Goal: Information Seeking & Learning: Find specific fact

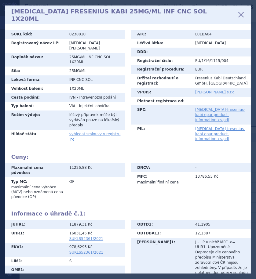
click at [235, 19] on div "PEMETREXED FRESENIUS KABI 25MG/ML INF CNC SOL 1X20ML zavřít" at bounding box center [127, 14] width 245 height 18
click at [242, 13] on icon at bounding box center [241, 14] width 10 height 10
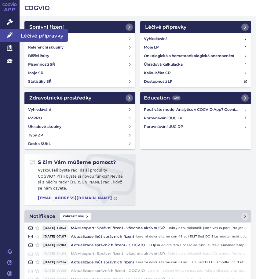
click at [25, 34] on span "Léčivé přípravky" at bounding box center [44, 35] width 49 height 13
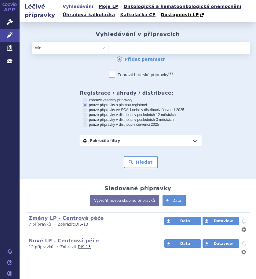
click at [125, 48] on ul at bounding box center [159, 47] width 103 height 10
click at [108, 48] on select at bounding box center [108, 48] width 0 height 12
type input "re"
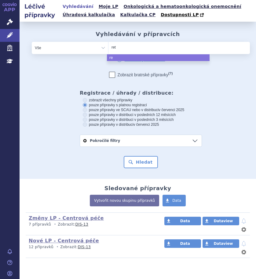
type input "rets"
type input "retse"
type input "retsev"
type input "retsevm"
type input "retsevmo"
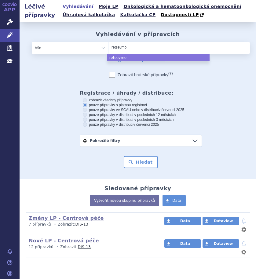
select select "retsevmo"
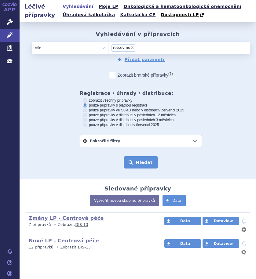
click at [141, 165] on button "Hledat" at bounding box center [141, 162] width 34 height 12
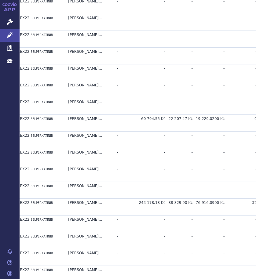
scroll to position [275, 0]
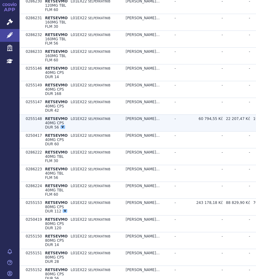
click at [72, 124] on td "L01EX22 SELPERKATINIB" at bounding box center [94, 123] width 55 height 17
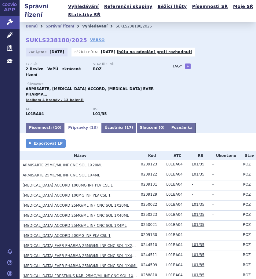
click at [87, 27] on link "Vyhledávání" at bounding box center [94, 26] width 25 height 4
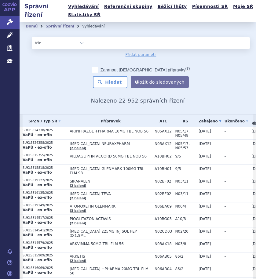
click at [116, 43] on ul at bounding box center [166, 42] width 158 height 10
click at [87, 43] on select at bounding box center [87, 43] width 0 height 12
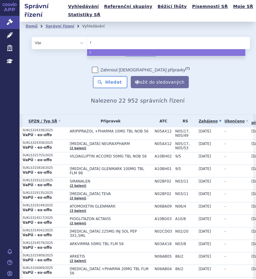
type input "re"
type input "ret"
type input "rets"
type input "retse"
type input "retsevm"
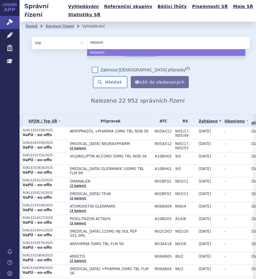
type input "retsevmo"
select select "retsevmo"
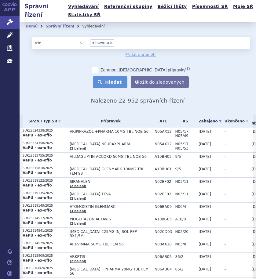
click at [116, 81] on button "Hledat" at bounding box center [110, 82] width 34 height 12
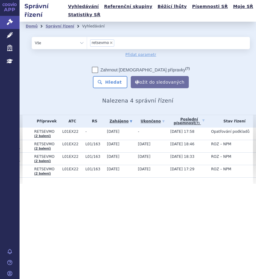
scroll to position [0, 69]
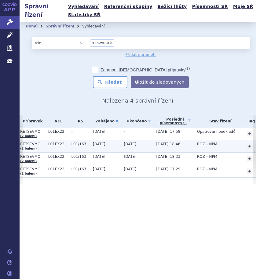
click at [50, 148] on td "L01EX22" at bounding box center [56, 146] width 23 height 13
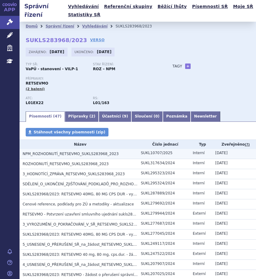
click at [93, 154] on span "NPM_ROZHODNUTÍ_RETSEVMO_SUKLS283968_2023" at bounding box center [71, 154] width 96 height 4
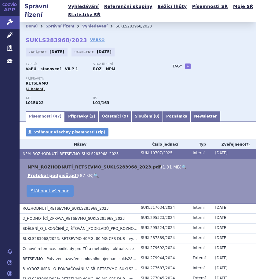
click at [68, 167] on link "NPM_ROZHODNUTÍ_RETSEVMO_SUKLS283968_2023.pdf" at bounding box center [93, 166] width 133 height 5
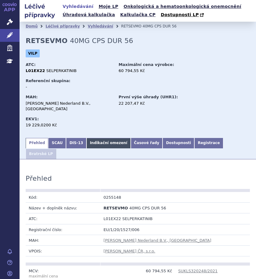
click at [109, 139] on link "Indikační omezení" at bounding box center [108, 143] width 44 height 10
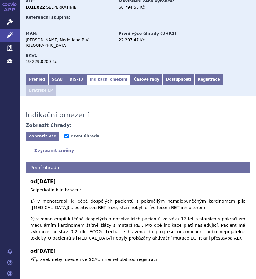
scroll to position [64, 0]
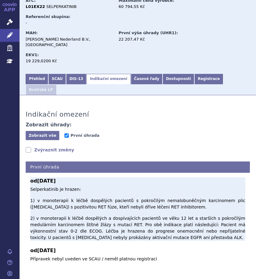
click at [156, 177] on b "od [DATE]" at bounding box center [137, 180] width 215 height 7
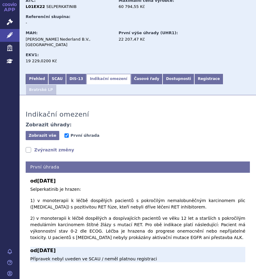
click at [183, 247] on b "od [DATE]" at bounding box center [137, 250] width 215 height 7
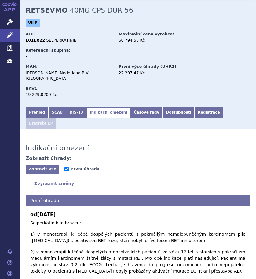
scroll to position [0, 0]
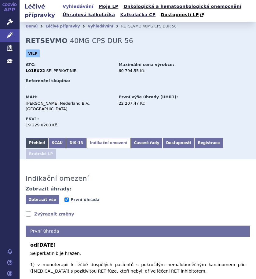
click at [39, 142] on link "Přehled" at bounding box center [37, 143] width 23 height 10
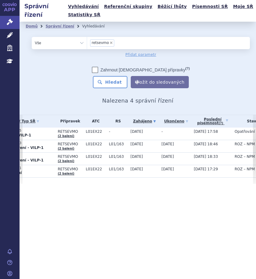
scroll to position [0, 69]
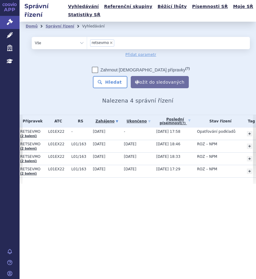
click at [142, 183] on div "SPZN / Typ SŘ Přípravek ATC RS Zahájeno písemnost (?) Tag -" at bounding box center [138, 149] width 236 height 69
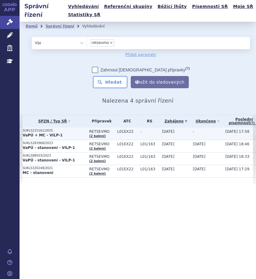
click at [72, 134] on p "VaPÚ + MC - VILP-1" at bounding box center [54, 135] width 63 height 5
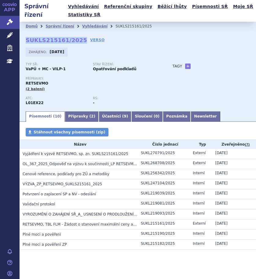
drag, startPoint x: 24, startPoint y: 41, endPoint x: 77, endPoint y: 42, distance: 53.1
click at [77, 42] on div "Domů Správní řízení Vyhledávání SUKLS215161/2025 SUKLS215161/2025 VERSO [GEOGRA…" at bounding box center [138, 66] width 236 height 89
copy strong "SUKLS215161/2025"
click at [83, 28] on link "Vyhledávání" at bounding box center [94, 26] width 25 height 4
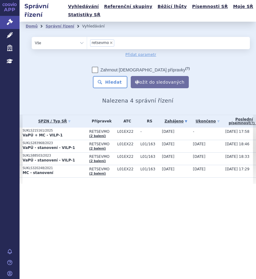
click at [109, 42] on span "×" at bounding box center [111, 43] width 4 height 4
click at [87, 42] on select "retsevmo" at bounding box center [87, 43] width 0 height 12
select select
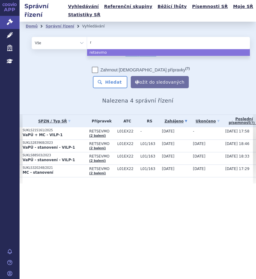
type input "ry"
type input "ryb"
type input "rybre"
type input "rybreva"
type input "rybrevant"
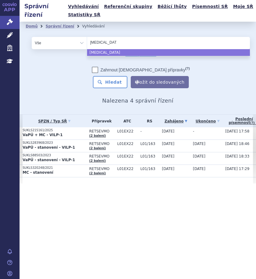
select select "rybrevant"
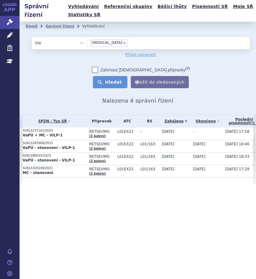
click at [122, 81] on button "Hledat" at bounding box center [110, 82] width 34 height 12
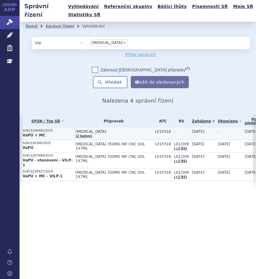
click at [60, 132] on p "SUKLS166482/2025" at bounding box center [48, 130] width 50 height 4
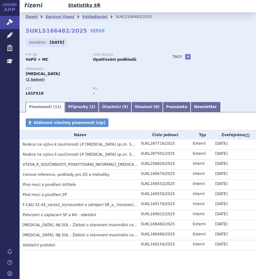
scroll to position [17, 0]
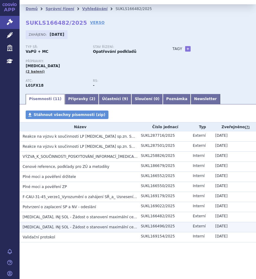
click at [92, 227] on span "RYBREVANT, INJ SOL - Žádost o stanovení maximální ceny a výše a podmínek úhrady…" at bounding box center [117, 227] width 189 height 4
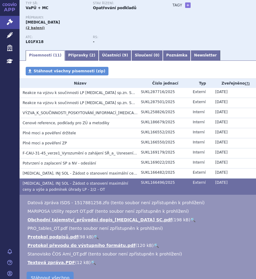
scroll to position [119, 0]
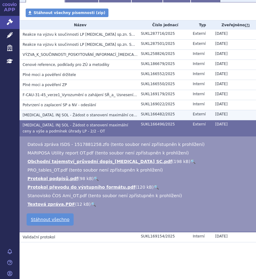
click at [86, 114] on span "RYBREVANT, INJ SOL - Žádost o stanovení maximální ceny a výše a podmínek úhrady…" at bounding box center [112, 115] width 178 height 4
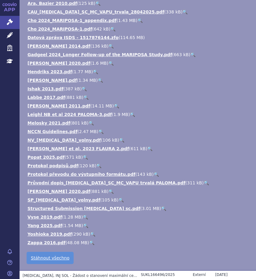
scroll to position [272, 0]
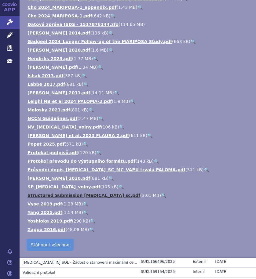
click at [98, 197] on link "Structured Submission RYBREVANT sc.pdf" at bounding box center [83, 195] width 113 height 5
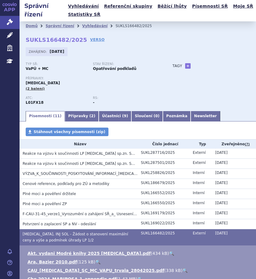
scroll to position [0, 0]
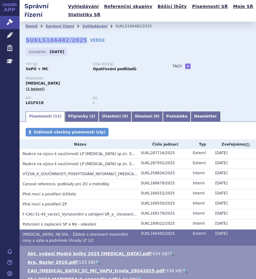
drag, startPoint x: 77, startPoint y: 41, endPoint x: 27, endPoint y: 41, distance: 50.1
click at [27, 41] on strong "SUKLS166482/2025" at bounding box center [56, 40] width 61 height 6
copy strong "SUKLS166482/2025"
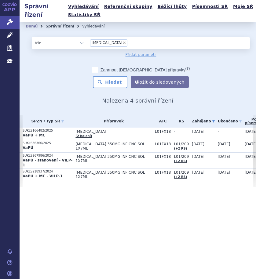
click at [59, 27] on link "Správní řízení" at bounding box center [59, 26] width 29 height 4
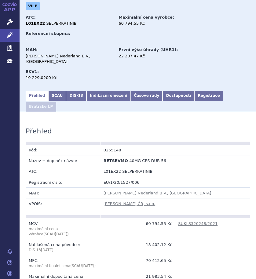
scroll to position [61, 0]
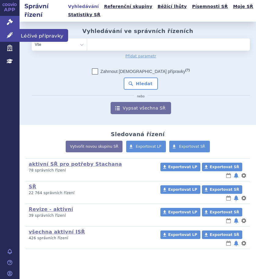
click at [27, 35] on span "Léčivé přípravky" at bounding box center [44, 35] width 49 height 13
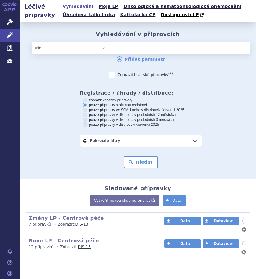
click at [46, 128] on div "odstranit Vše Přípravek/SUKL kód MAH VPOIS ATC/Aktivní látka" at bounding box center [141, 94] width 218 height 105
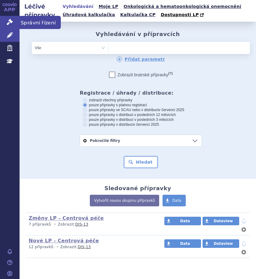
click at [27, 22] on span "Správní řízení" at bounding box center [40, 22] width 41 height 13
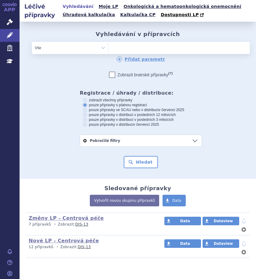
click at [120, 45] on ul at bounding box center [159, 47] width 103 height 10
click at [108, 45] on select at bounding box center [108, 48] width 0 height 12
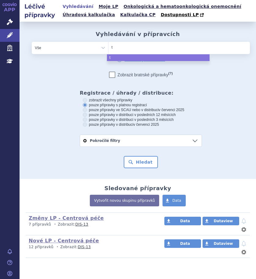
type input "te"
type input "tem"
type input "temp"
type input "tempe"
type input "tempet"
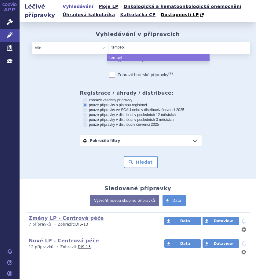
type input "tempetko"
select select "tempetko"
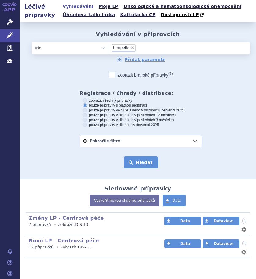
click at [134, 160] on button "Hledat" at bounding box center [141, 162] width 34 height 12
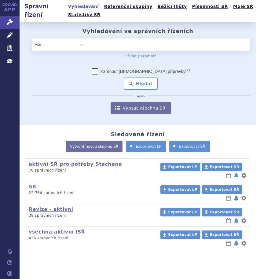
click at [98, 45] on ul at bounding box center [166, 43] width 158 height 10
click at [87, 45] on select at bounding box center [87, 44] width 0 height 12
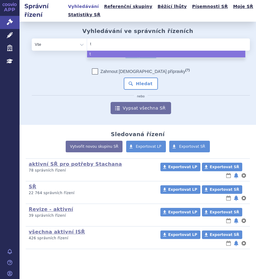
type input "te"
type input "tep"
type input "tepm"
type input "tepme"
type input "tepmetk"
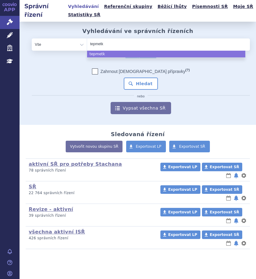
type input "tepmetko"
select select "[MEDICAL_DATA]"
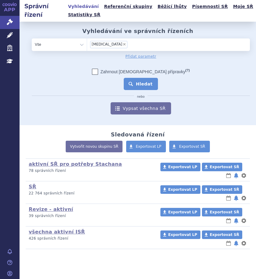
click at [139, 83] on button "Hledat" at bounding box center [141, 84] width 34 height 12
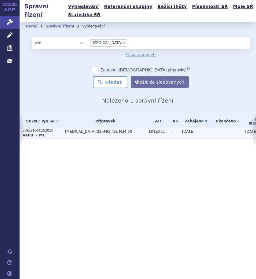
click at [88, 129] on span "[MEDICAL_DATA] 225MG TBL FLM 60" at bounding box center [105, 131] width 81 height 4
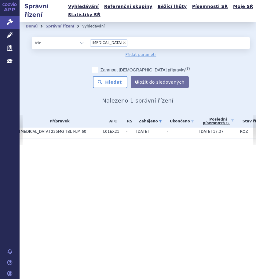
scroll to position [0, 69]
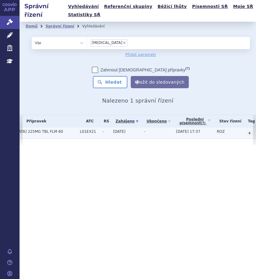
click at [67, 132] on span "[MEDICAL_DATA] 225MG TBL FLM 60" at bounding box center [36, 131] width 81 height 4
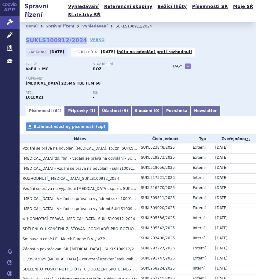
drag, startPoint x: 23, startPoint y: 41, endPoint x: 77, endPoint y: 41, distance: 54.0
click at [77, 41] on div "Domů Správní řízení Vyhledávání SUKLS100912/2024 SUKLS100912/2024 VERSO [GEOGRA…" at bounding box center [138, 63] width 236 height 83
copy strong "SUKLS100912/2024"
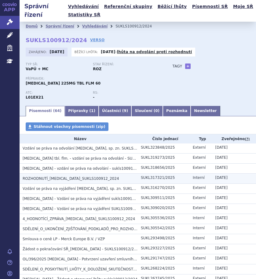
click at [73, 179] on span "ROZHODNUTÍ_TEPMETKO_SUKLS100912_2024" at bounding box center [71, 178] width 96 height 4
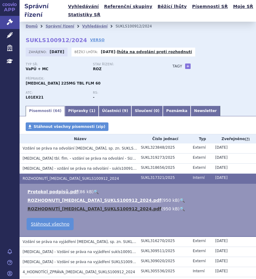
click at [100, 206] on link "ROZHODNUTÍ_TEPMETKO_SUKLS100912_2024.pdf" at bounding box center [94, 208] width 134 height 5
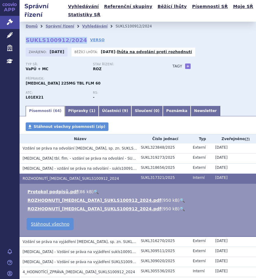
drag, startPoint x: 25, startPoint y: 42, endPoint x: 76, endPoint y: 41, distance: 51.6
click at [76, 41] on div "Domů Správní řízení Vyhledávání SUKLS100912/2024 SUKLS100912/2024 VERSO Zahájen…" at bounding box center [138, 63] width 236 height 83
copy strong "SUKLS100912/2024"
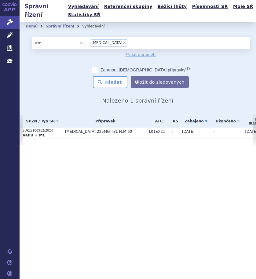
click at [122, 42] on span "×" at bounding box center [124, 43] width 4 height 4
click at [87, 42] on select "[MEDICAL_DATA]" at bounding box center [87, 43] width 0 height 12
select select
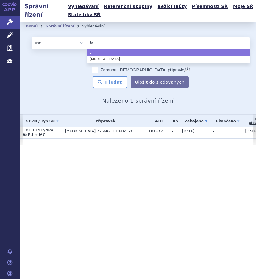
type input "tag"
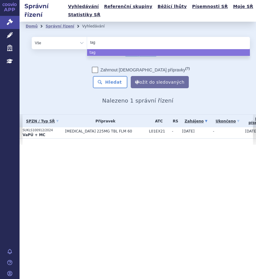
type input "tagr"
type input "tagri"
type input "tagriss"
type input "[MEDICAL_DATA]"
select select "[MEDICAL_DATA]"
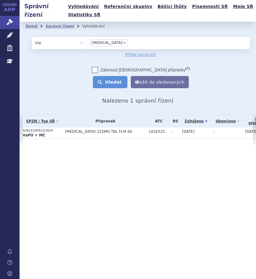
click at [120, 78] on button "Hledat" at bounding box center [110, 82] width 34 height 12
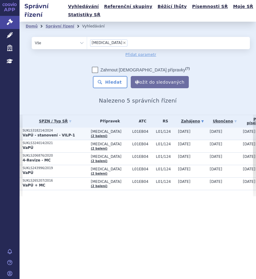
click at [65, 133] on strong "VaPÚ - stanovení - VILP-1" at bounding box center [49, 135] width 52 height 4
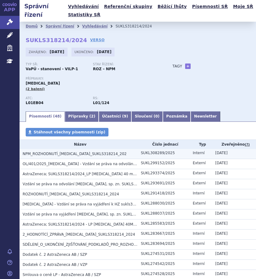
click at [79, 153] on span "NPM_ROZHODNUTÍ_[MEDICAL_DATA]_SUKLS318214_202" at bounding box center [75, 154] width 104 height 4
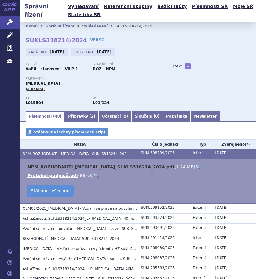
click at [60, 166] on link "NPM_ROZHODNUTÍ_[MEDICAL_DATA]_SUKLS318214_2024.pdf" at bounding box center [100, 166] width 147 height 5
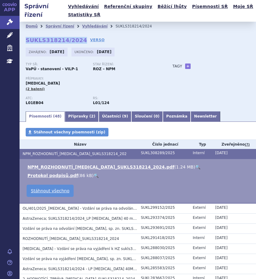
drag, startPoint x: 22, startPoint y: 39, endPoint x: 76, endPoint y: 38, distance: 53.7
click at [76, 38] on div "Domů Správní řízení Vyhledávání SUKLS318214/2024 SUKLS318214/2024 VERSO [GEOGRA…" at bounding box center [138, 66] width 236 height 89
copy strong "SUKLS318214/2024"
